Goal: Find specific page/section: Find specific page/section

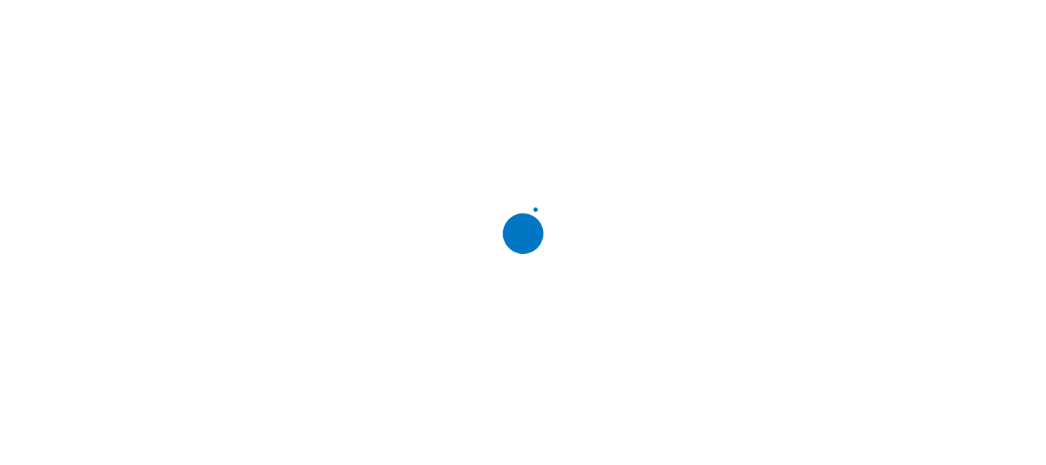
click at [311, 225] on div at bounding box center [529, 232] width 1046 height 465
drag, startPoint x: 333, startPoint y: 113, endPoint x: 329, endPoint y: 131, distance: 18.4
click at [333, 113] on div at bounding box center [523, 232] width 1035 height 465
click at [331, 131] on div at bounding box center [523, 232] width 1035 height 465
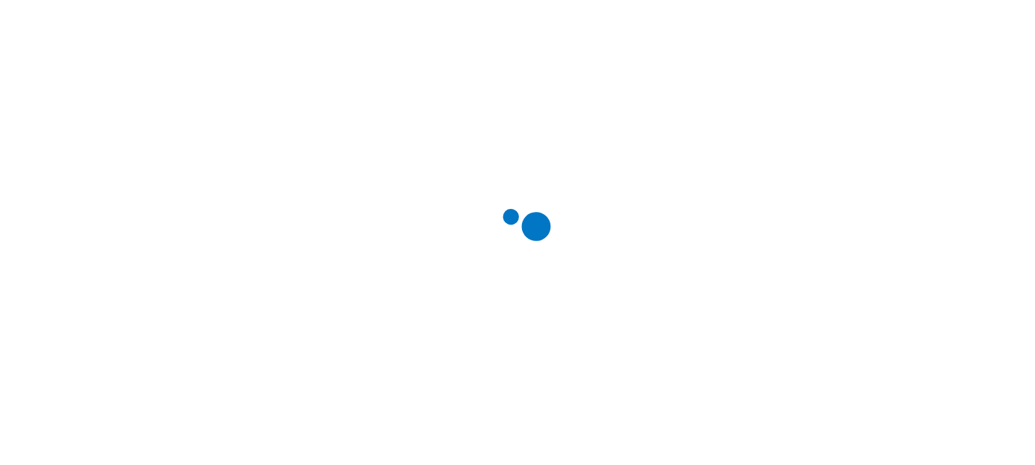
click at [332, 131] on div at bounding box center [523, 232] width 1035 height 465
click at [335, 131] on div at bounding box center [523, 232] width 1035 height 465
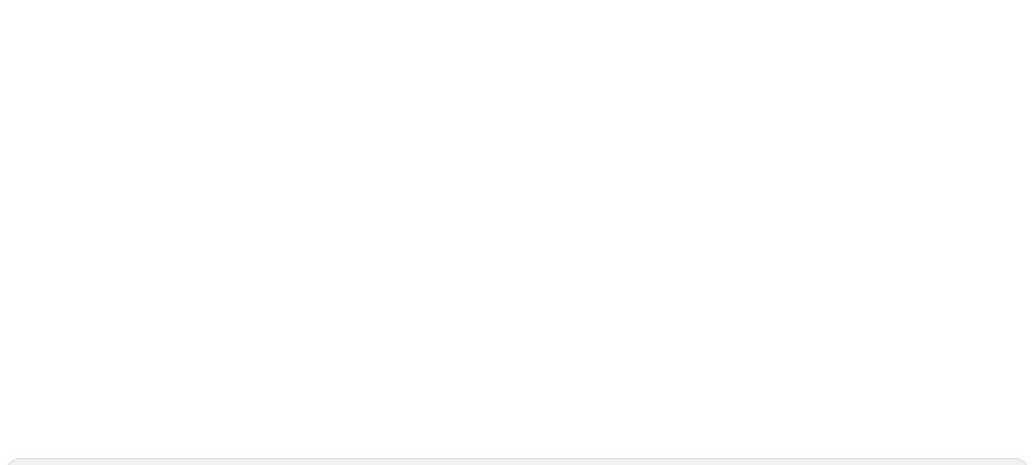
scroll to position [225, 0]
